Goal: Task Accomplishment & Management: Manage account settings

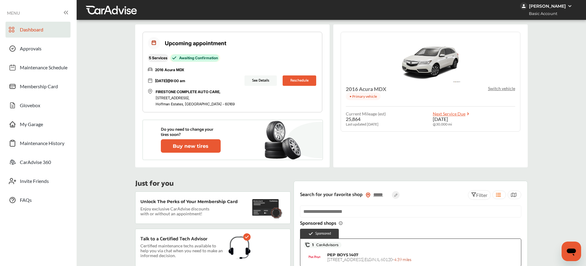
click at [256, 81] on button "See Details" at bounding box center [260, 80] width 32 height 10
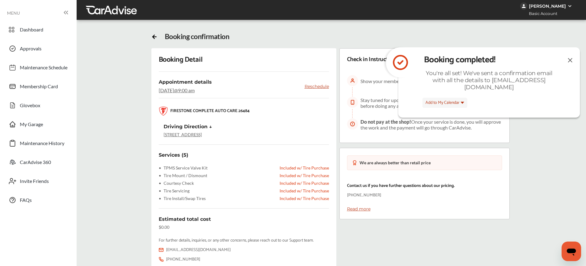
click at [567, 60] on img at bounding box center [569, 60] width 7 height 8
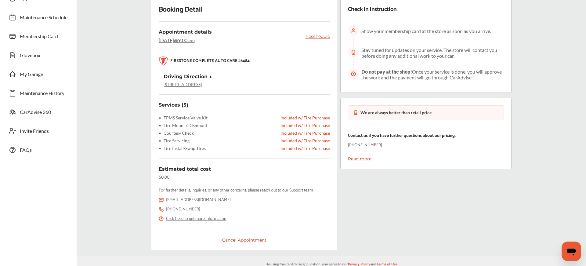
scroll to position [61, 0]
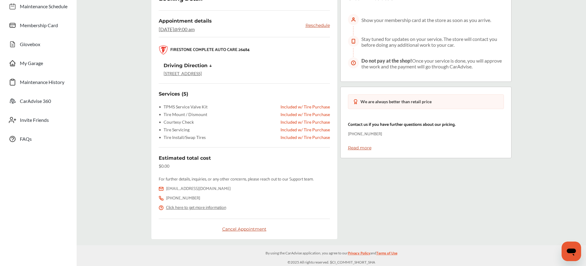
click at [255, 228] on div "Cancel Appointment" at bounding box center [244, 228] width 171 height 5
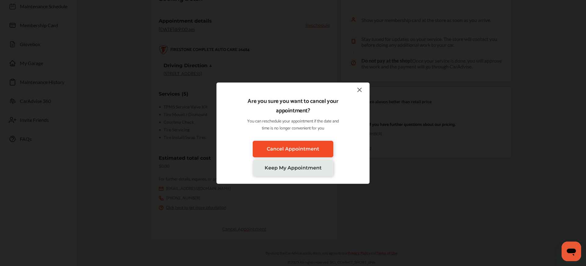
click at [288, 150] on span "Cancel Appointment" at bounding box center [293, 149] width 52 height 6
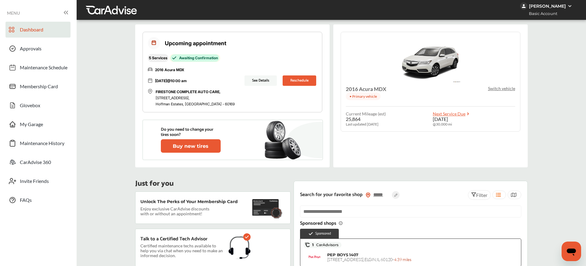
click at [47, 31] on link "Dashboard" at bounding box center [37, 30] width 65 height 16
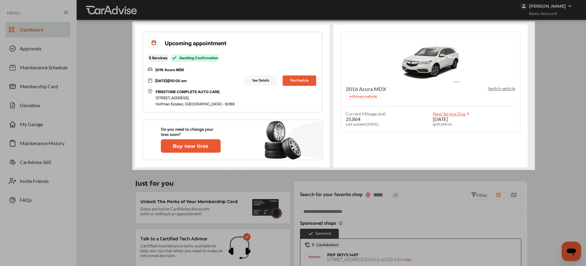
scroll to position [2, 0]
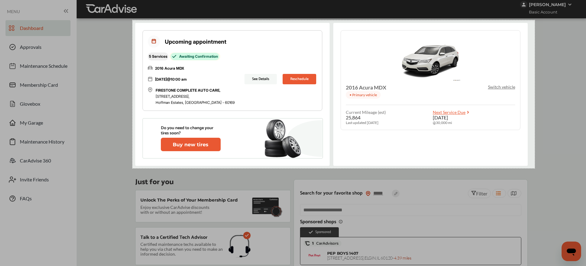
drag, startPoint x: 133, startPoint y: 22, endPoint x: 535, endPoint y: 170, distance: 427.8
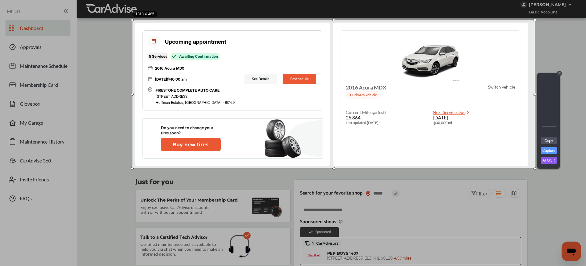
drag, startPoint x: 545, startPoint y: 139, endPoint x: 535, endPoint y: 142, distance: 9.6
click at [545, 139] on link "Copy" at bounding box center [549, 140] width 16 height 7
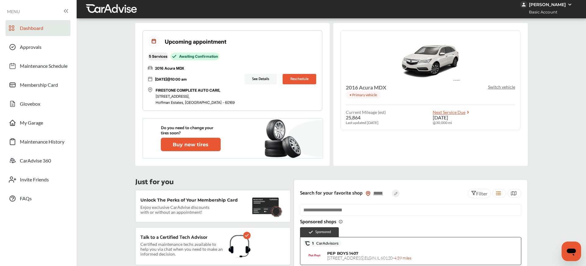
scroll to position [0, 0]
